Goal: Find specific page/section: Find specific page/section

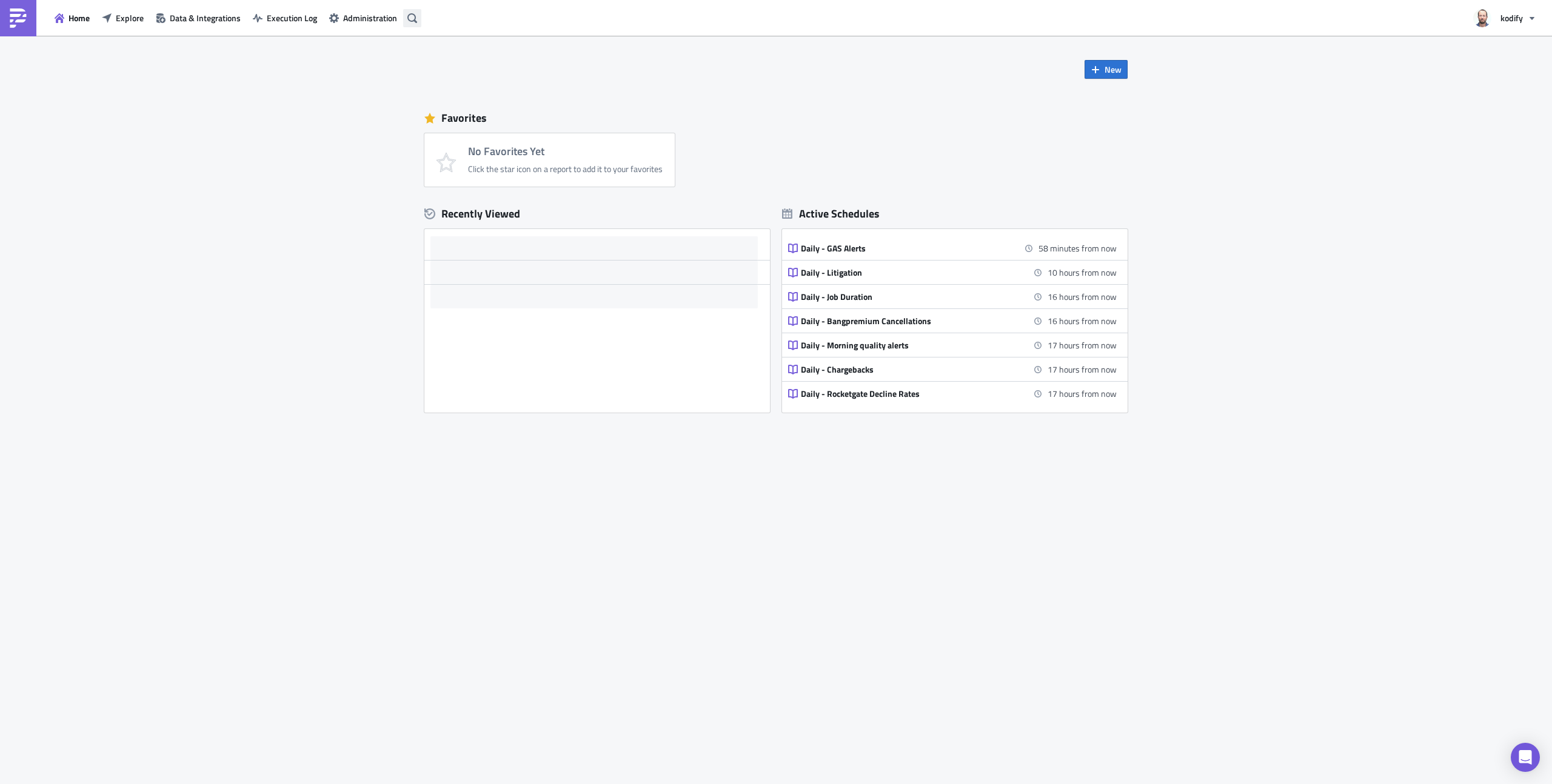
click at [412, 17] on icon "button" at bounding box center [412, 18] width 10 height 10
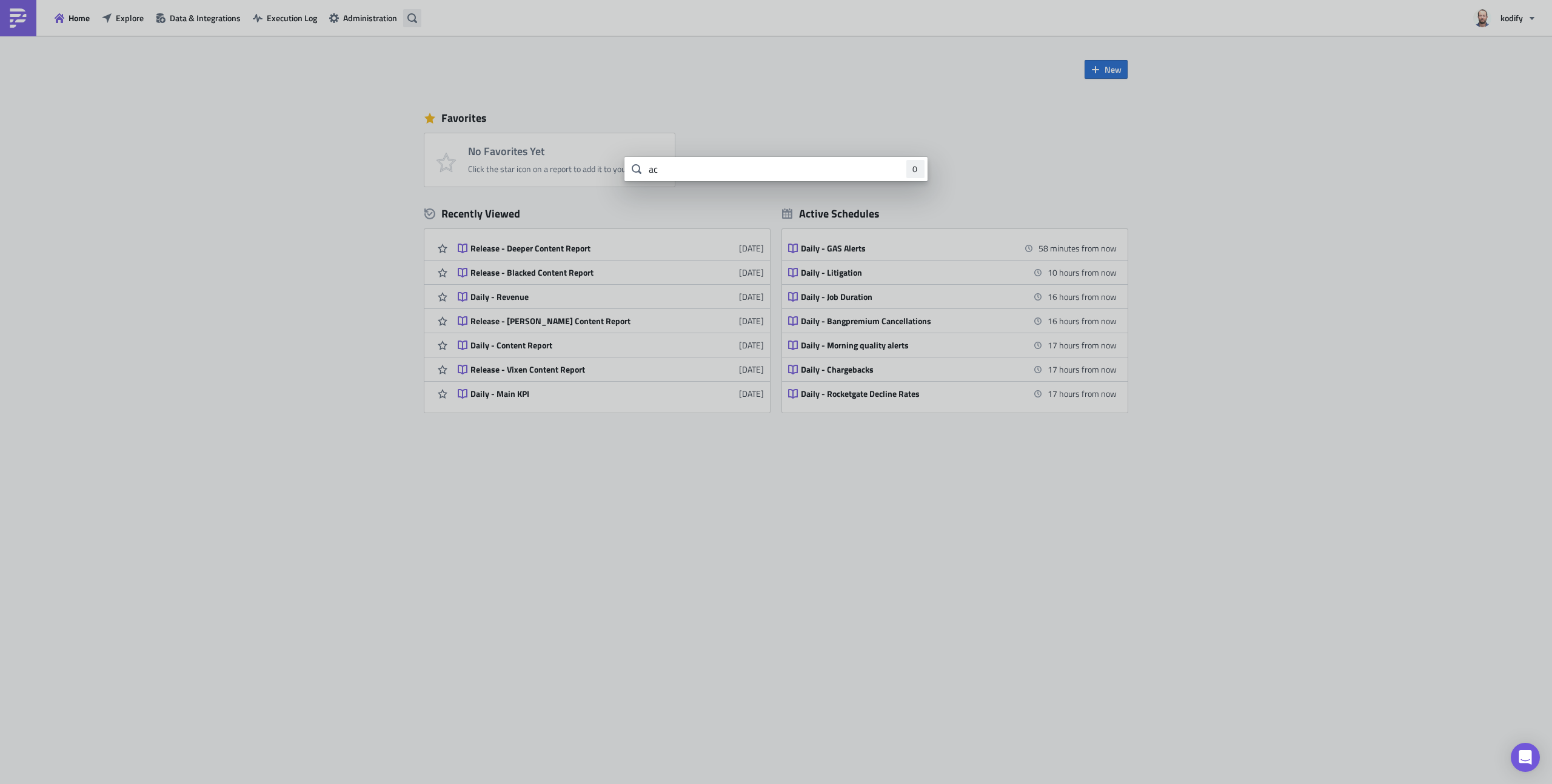
type input "a"
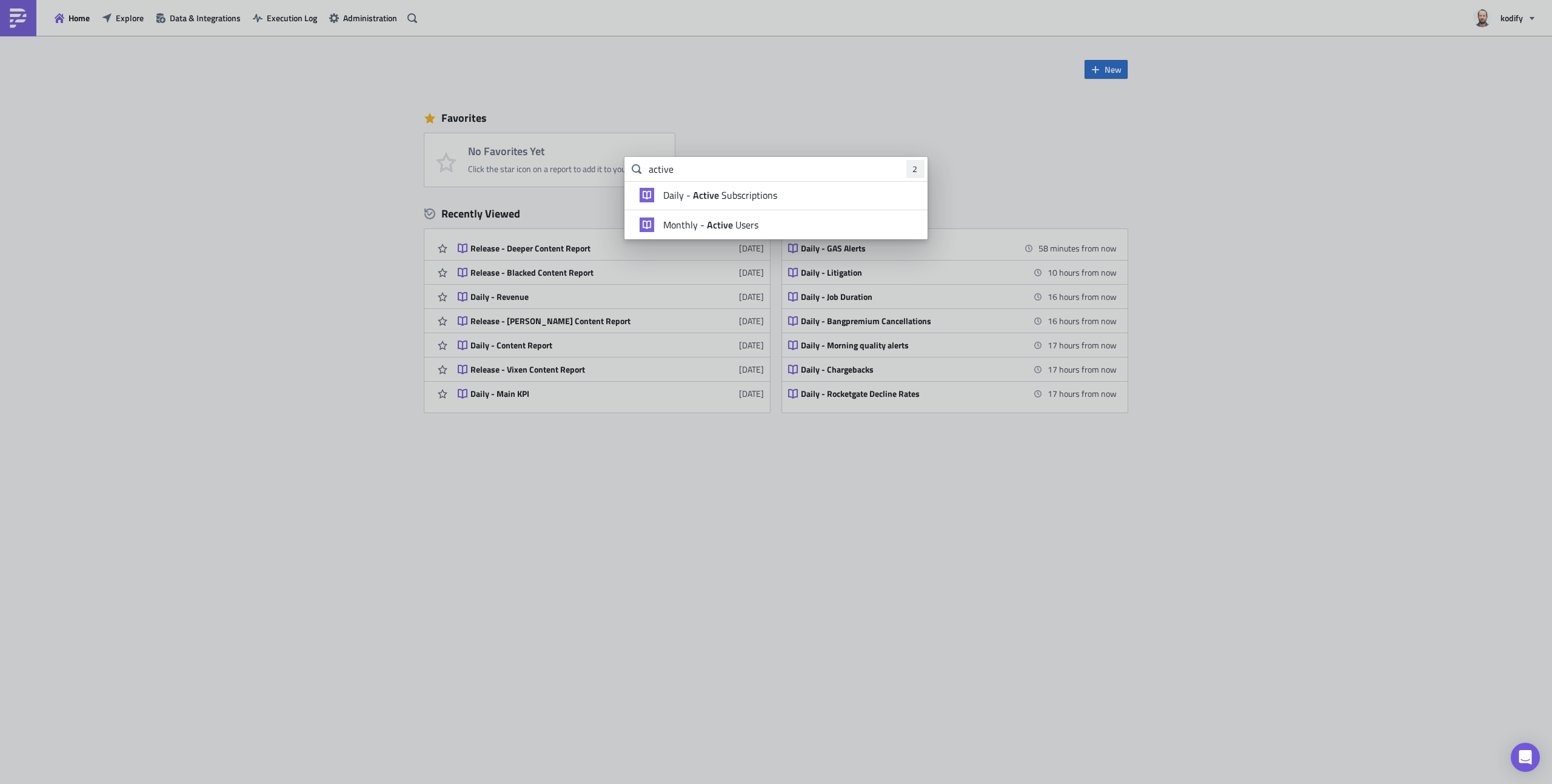
type input "active"
click at [734, 230] on strong "Active" at bounding box center [720, 225] width 31 height 14
